Goal: Transaction & Acquisition: Purchase product/service

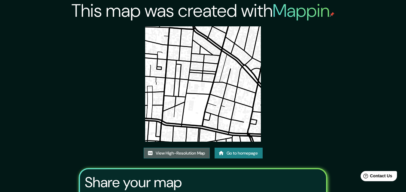
click at [182, 151] on link "View High-Resolution Map" at bounding box center [176, 153] width 66 height 11
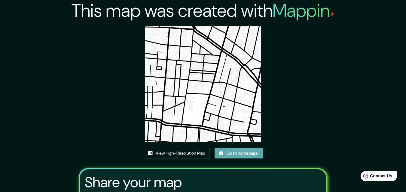
click at [231, 156] on link "Go to homepage" at bounding box center [238, 153] width 48 height 11
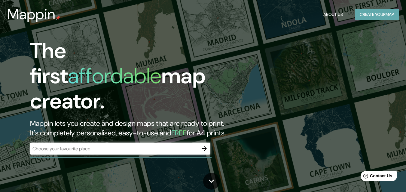
drag, startPoint x: 376, startPoint y: 16, endPoint x: 255, endPoint y: 129, distance: 166.1
click at [376, 16] on button "Create your map" at bounding box center [376, 14] width 44 height 11
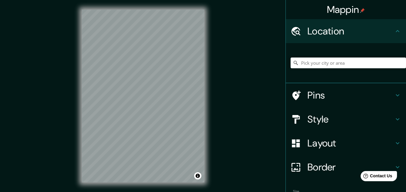
click at [333, 128] on div "Style" at bounding box center [345, 119] width 120 height 24
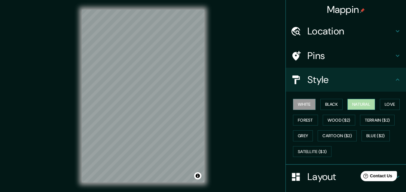
click at [352, 106] on button "Natural" at bounding box center [361, 104] width 28 height 11
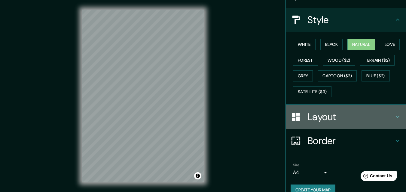
click at [327, 113] on h4 "Layout" at bounding box center [350, 117] width 86 height 12
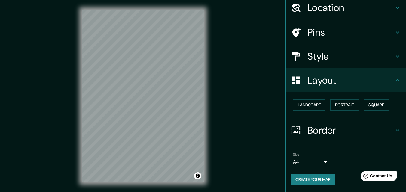
scroll to position [23, 0]
click at [372, 107] on button "Square" at bounding box center [375, 105] width 25 height 11
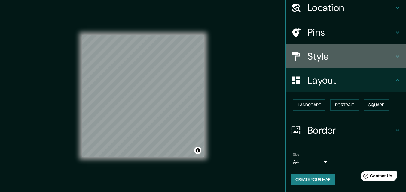
click at [338, 58] on h4 "Style" at bounding box center [350, 56] width 86 height 12
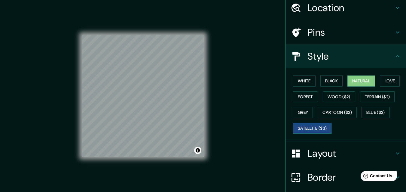
click at [311, 131] on button "Satellite ($3)" at bounding box center [312, 128] width 38 height 11
click at [300, 116] on button "Grey" at bounding box center [303, 112] width 20 height 11
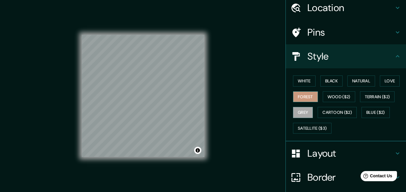
click at [302, 101] on button "Forest" at bounding box center [305, 97] width 25 height 11
click at [389, 82] on button "Love" at bounding box center [389, 81] width 20 height 11
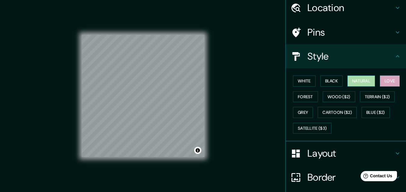
click at [359, 80] on button "Natural" at bounding box center [361, 81] width 28 height 11
click at [326, 83] on button "Black" at bounding box center [331, 81] width 23 height 11
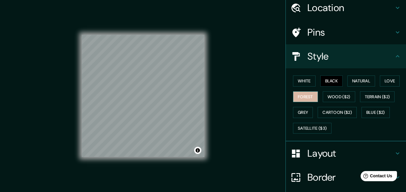
click at [303, 100] on button "Forest" at bounding box center [305, 97] width 25 height 11
click at [354, 81] on button "Natural" at bounding box center [361, 81] width 28 height 11
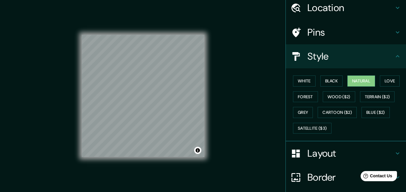
scroll to position [10, 0]
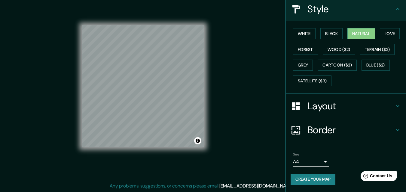
click at [312, 179] on button "Create your map" at bounding box center [312, 179] width 45 height 11
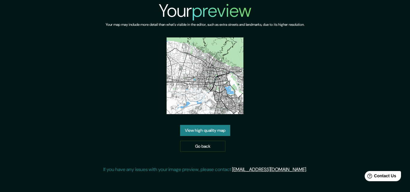
click at [208, 129] on link "View high quality map" at bounding box center [205, 130] width 50 height 11
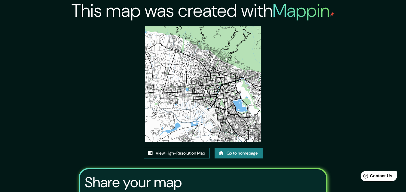
click at [167, 153] on link "View High-Resolution Map" at bounding box center [176, 153] width 66 height 11
